Goal: Information Seeking & Learning: Learn about a topic

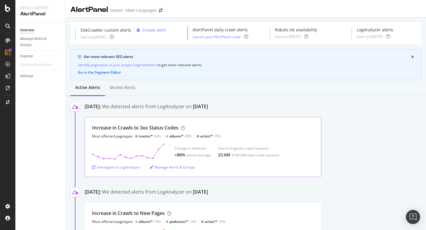
scroll to position [33, 0]
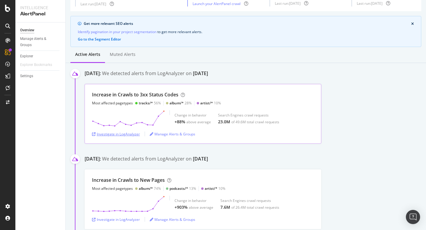
click at [129, 135] on div "Investigate in LogAnalyzer" at bounding box center [116, 134] width 48 height 5
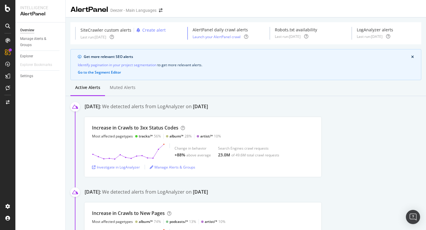
scroll to position [80, 0]
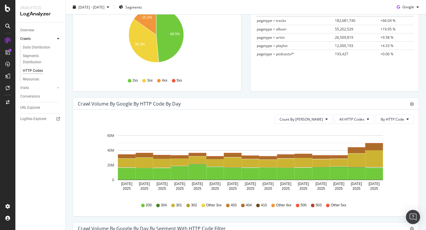
scroll to position [109, 0]
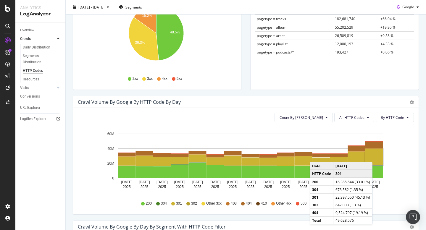
click at [374, 156] on rect "A chart." at bounding box center [374, 157] width 18 height 16
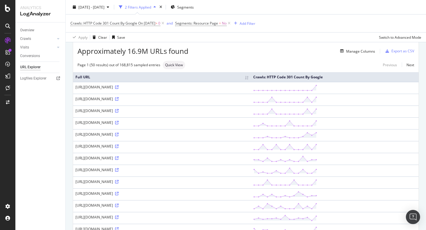
scroll to position [31, 0]
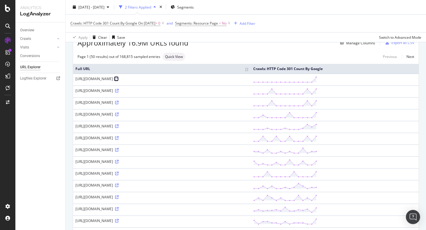
click at [119, 78] on icon at bounding box center [117, 79] width 4 height 4
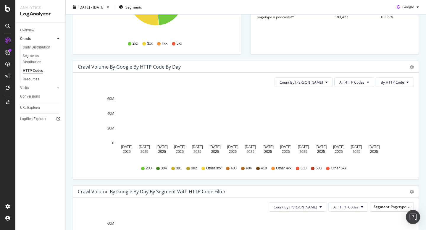
scroll to position [145, 0]
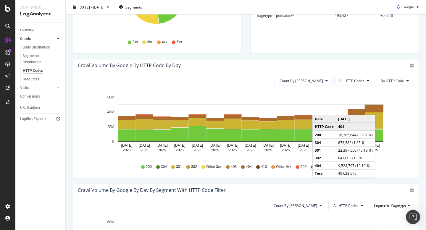
click at [376, 109] on rect "A chart." at bounding box center [374, 108] width 18 height 7
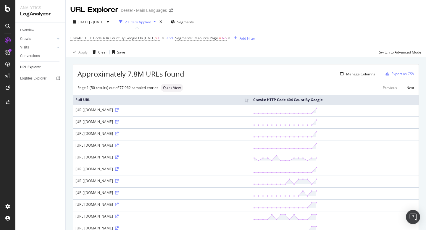
click at [255, 38] on div "Add Filter" at bounding box center [247, 38] width 16 height 5
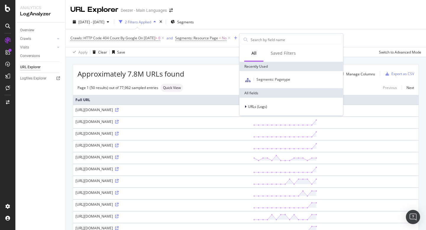
click at [301, 18] on div "[DATE] - [DATE] 2 Filters Applied Segments" at bounding box center [246, 23] width 360 height 12
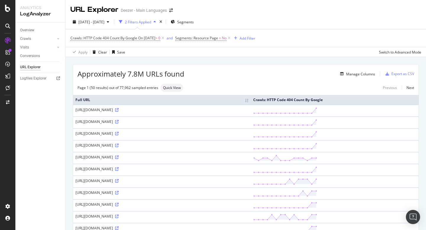
click at [125, 20] on div "button" at bounding box center [120, 22] width 8 height 8
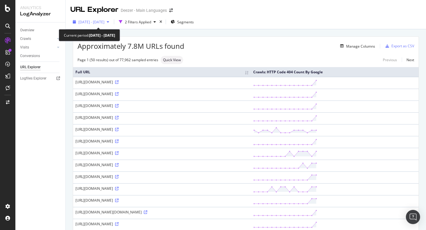
click at [104, 20] on span "[DATE] - [DATE]" at bounding box center [91, 22] width 26 height 5
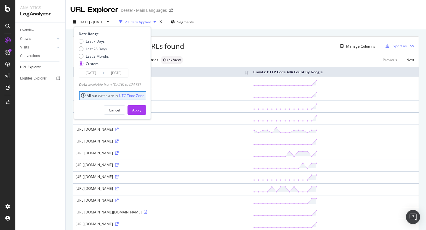
click at [140, 20] on div "2 Filters Applied" at bounding box center [138, 22] width 26 height 5
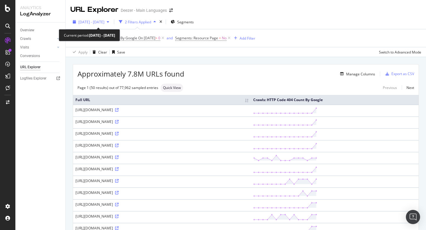
click at [108, 18] on div "[DATE] - [DATE]" at bounding box center [90, 21] width 41 height 9
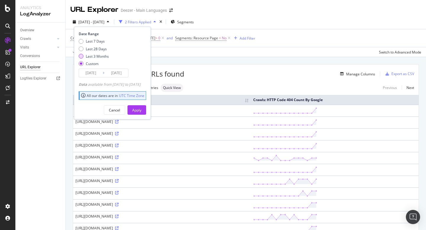
scroll to position [0, 0]
click at [82, 55] on div "Last 3 Months" at bounding box center [81, 56] width 5 height 5
type input "[DATE]"
click at [141, 108] on div "Apply" at bounding box center [136, 109] width 9 height 5
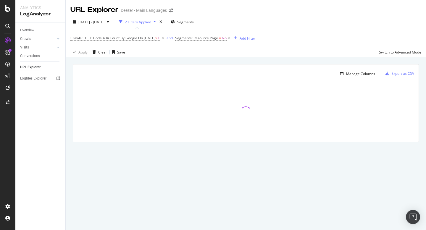
click at [236, 112] on div at bounding box center [245, 112] width 345 height 59
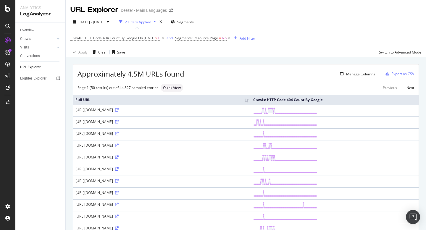
click at [158, 25] on div "2 Filters Applied" at bounding box center [137, 21] width 42 height 9
